Goal: Navigation & Orientation: Find specific page/section

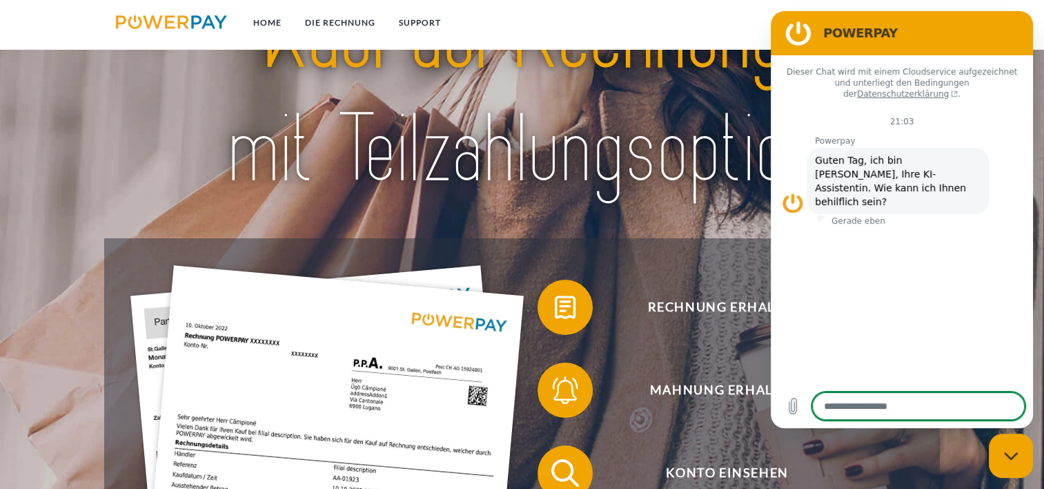
scroll to position [69, 0]
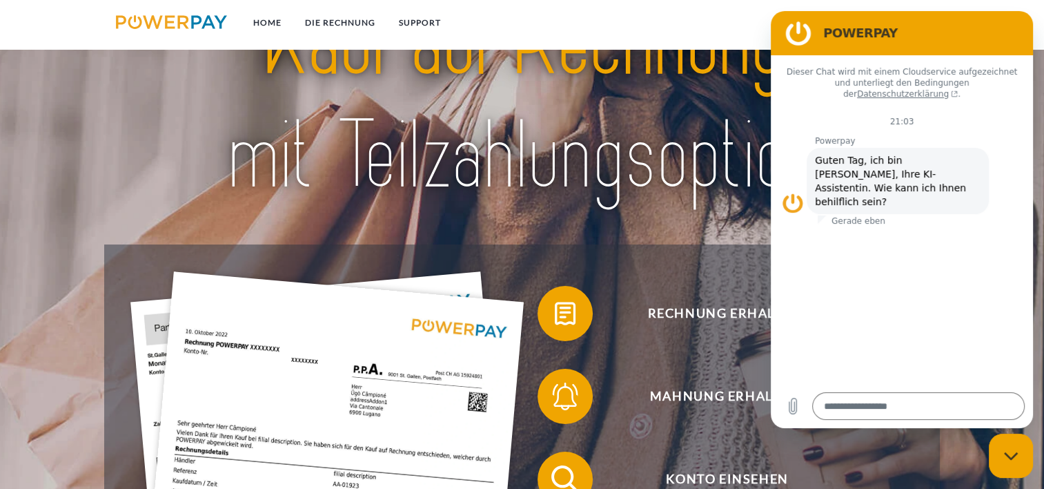
click at [793, 32] on figure at bounding box center [799, 33] width 28 height 28
click at [793, 33] on figure at bounding box center [799, 33] width 28 height 28
drag, startPoint x: 22, startPoint y: 22, endPoint x: 696, endPoint y: 24, distance: 673.6
click at [696, 24] on nav "Home DIE RECHNUNG SUPPORT agb" at bounding box center [522, 24] width 1044 height 49
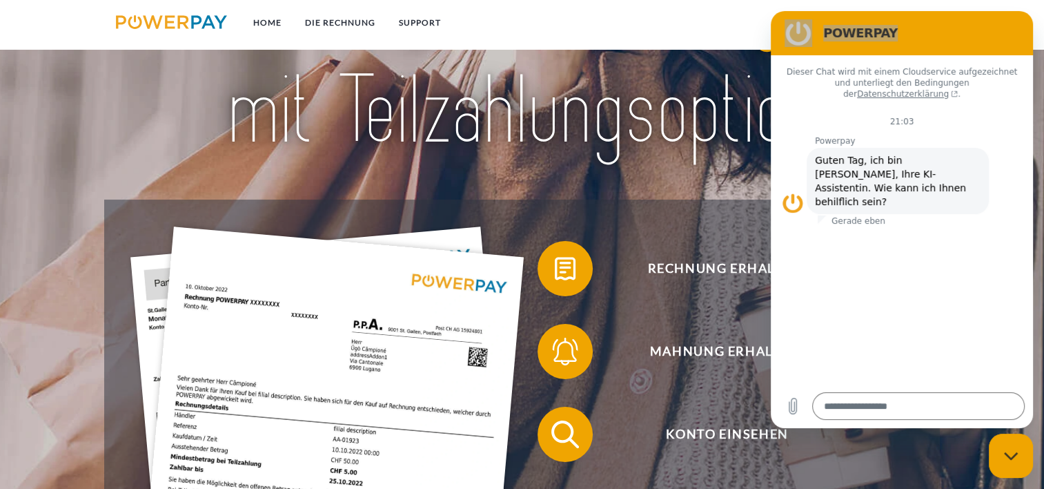
scroll to position [207, 0]
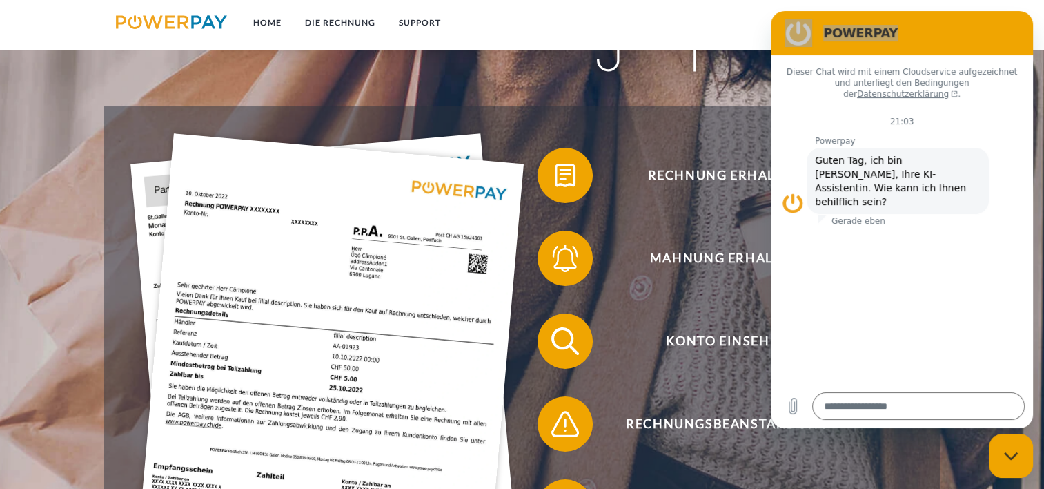
click at [1010, 447] on div "Messaging-Fenster schließen" at bounding box center [1010, 455] width 41 height 41
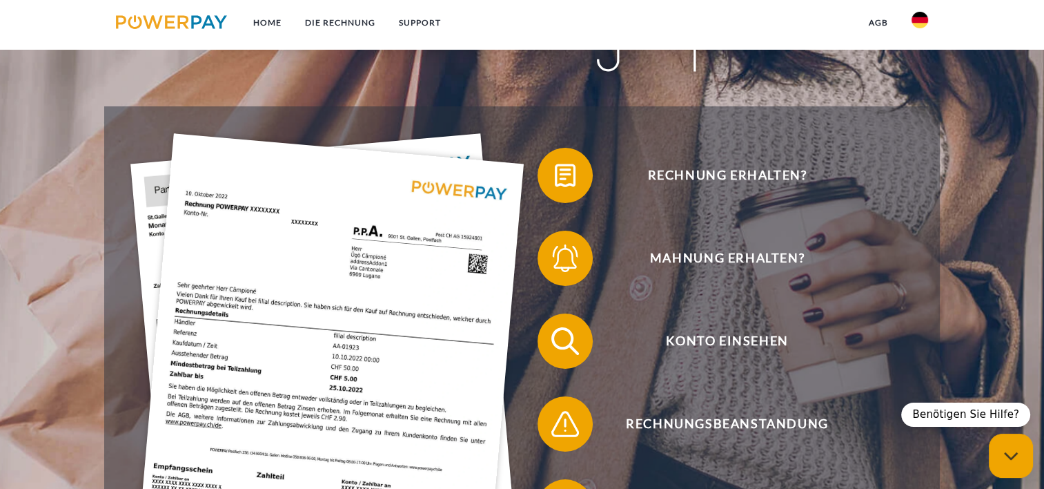
click at [1010, 447] on div "Messaging-Fenster schließen" at bounding box center [1010, 455] width 41 height 41
type textarea "*"
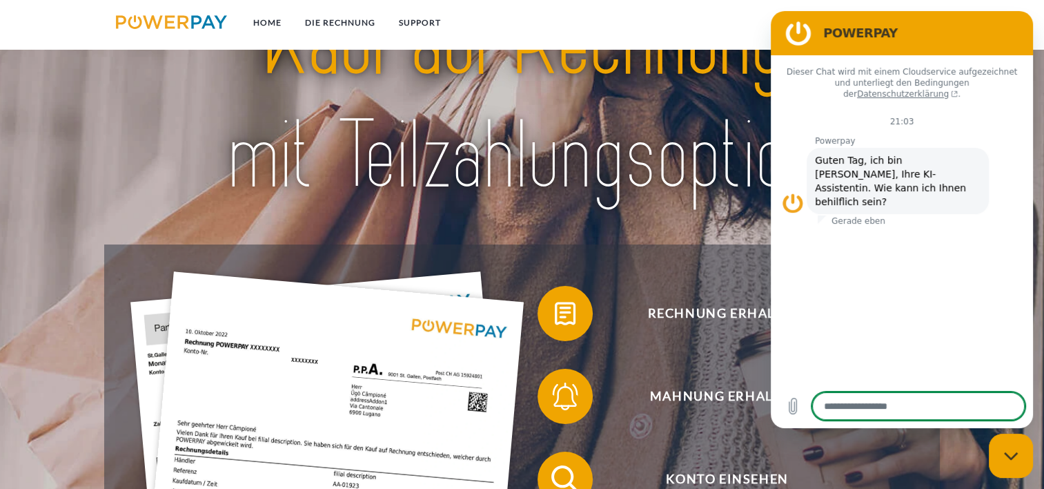
scroll to position [138, 0]
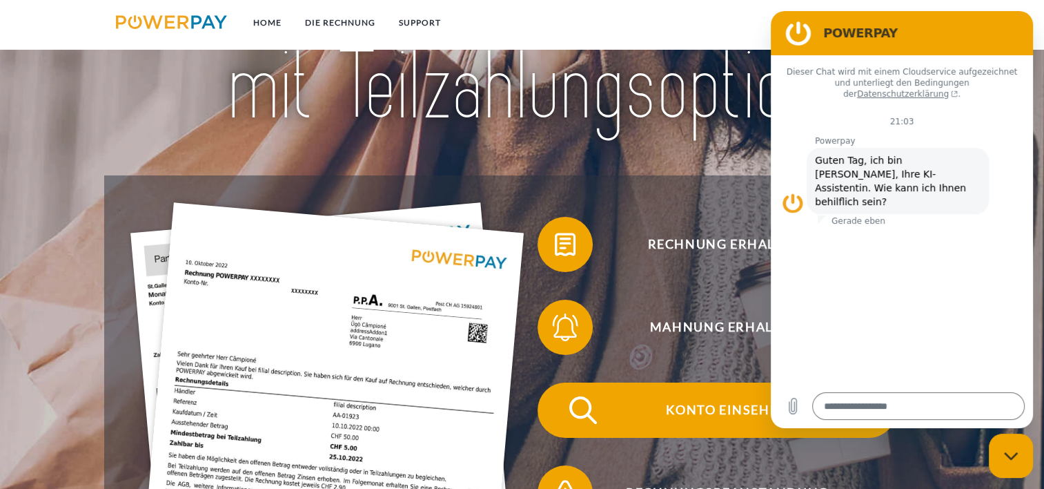
click at [733, 411] on span "Konto einsehen" at bounding box center [727, 409] width 338 height 55
